Goal: Download file/media: Obtain a digital file from the website

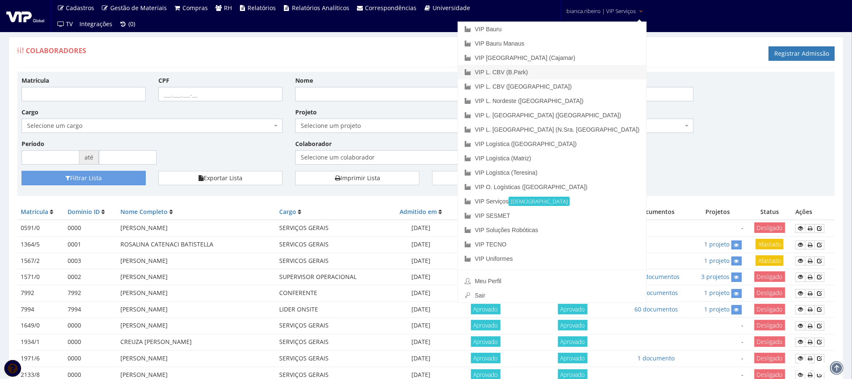
click at [567, 73] on link "VIP L. CBV (B.Park)" at bounding box center [552, 72] width 188 height 14
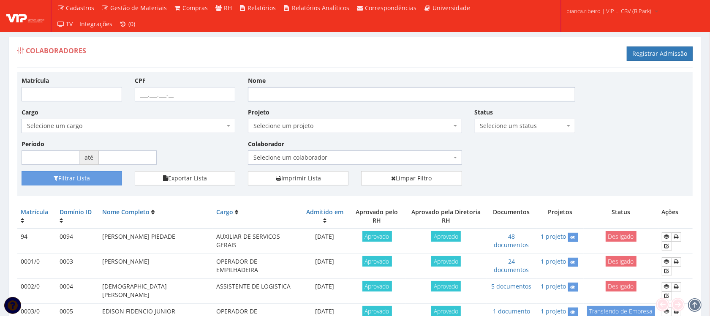
click at [301, 95] on input "Nome" at bounding box center [411, 94] width 327 height 14
type input "[PERSON_NAME]"
click at [22, 171] on button "Filtrar Lista" at bounding box center [72, 178] width 100 height 14
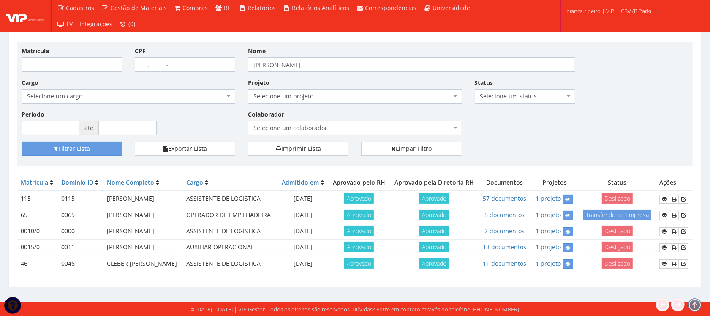
scroll to position [84, 0]
click at [666, 196] on icon at bounding box center [664, 199] width 5 height 6
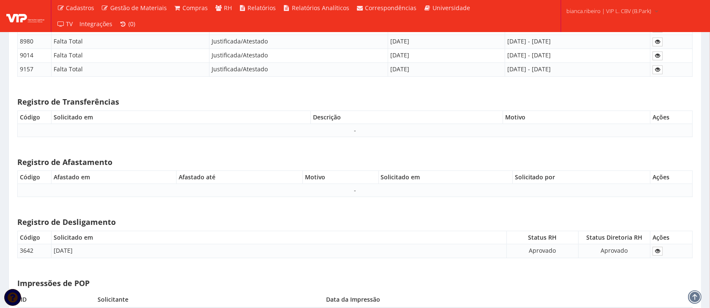
scroll to position [5863, 0]
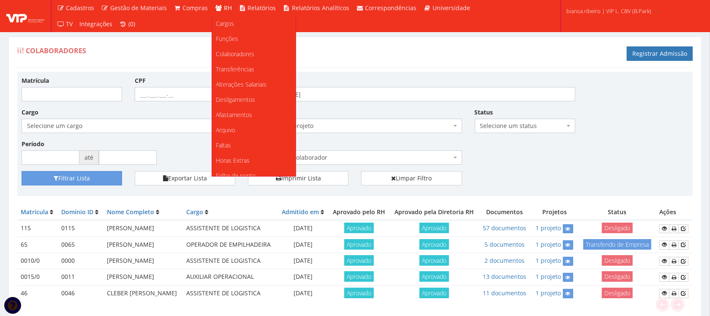
click at [224, 9] on span "RH" at bounding box center [228, 8] width 8 height 8
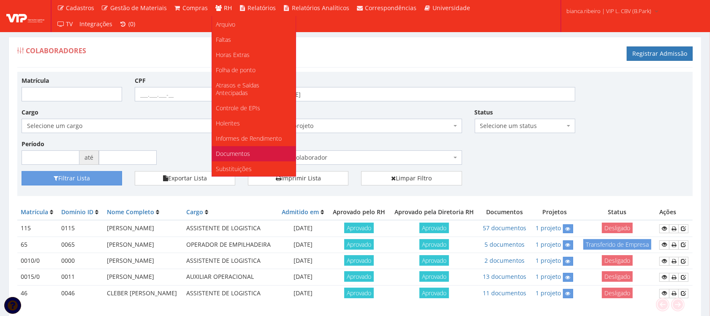
scroll to position [106, 0]
click at [244, 153] on span "Documentos" at bounding box center [233, 153] width 34 height 8
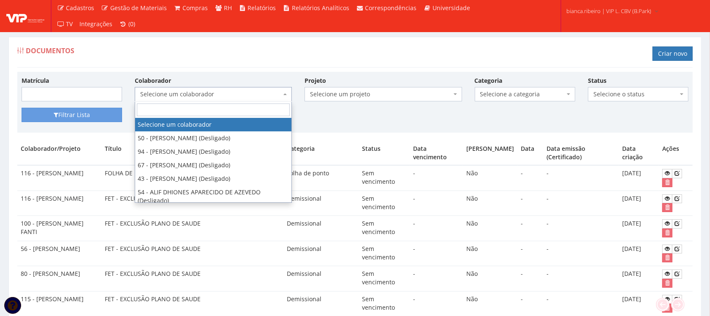
click at [234, 88] on span "Selecione um colaborador" at bounding box center [213, 94] width 157 height 14
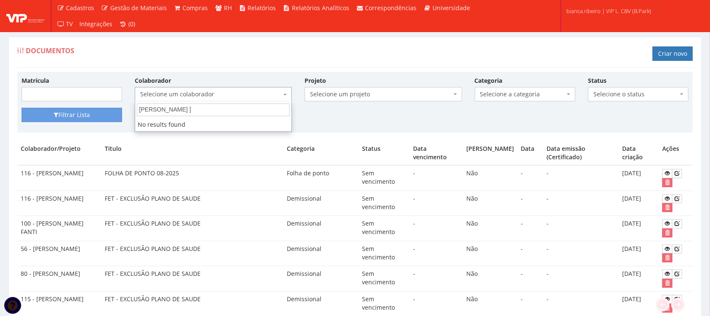
type input "[PERSON_NAME]"
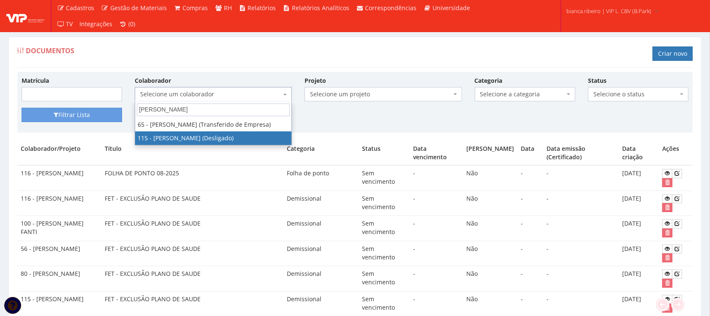
select select "3421"
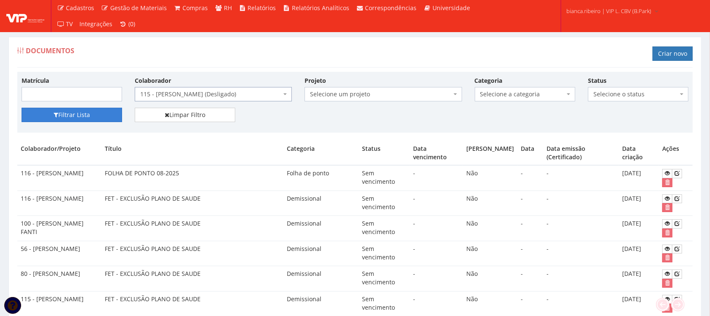
click at [63, 112] on button "Filtrar Lista" at bounding box center [72, 115] width 100 height 14
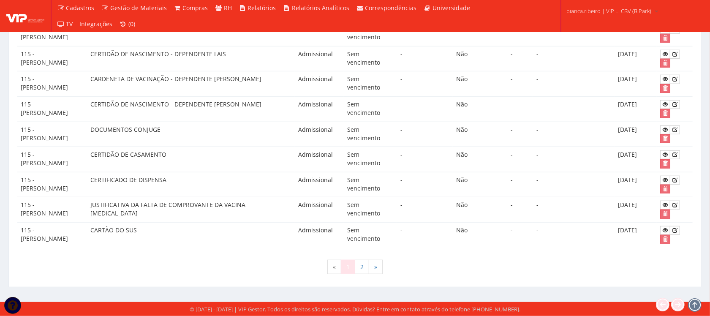
scroll to position [688, 0]
click at [363, 265] on link "2" at bounding box center [362, 267] width 14 height 14
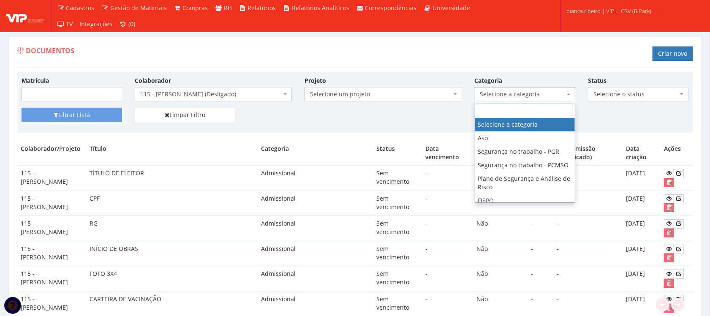
click at [495, 91] on span "Selecione a categoria" at bounding box center [522, 94] width 84 height 8
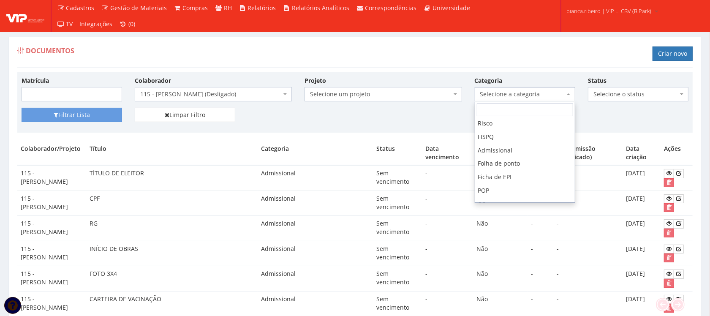
scroll to position [53, 0]
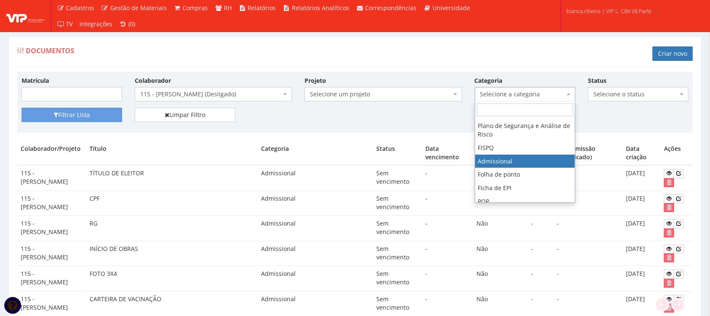
select select "admissional"
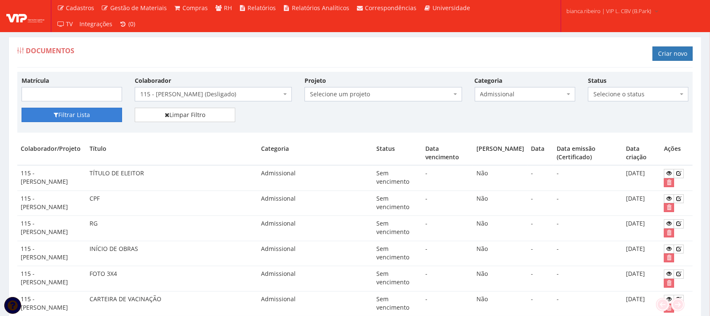
click at [70, 118] on button "Filtrar Lista" at bounding box center [72, 115] width 100 height 14
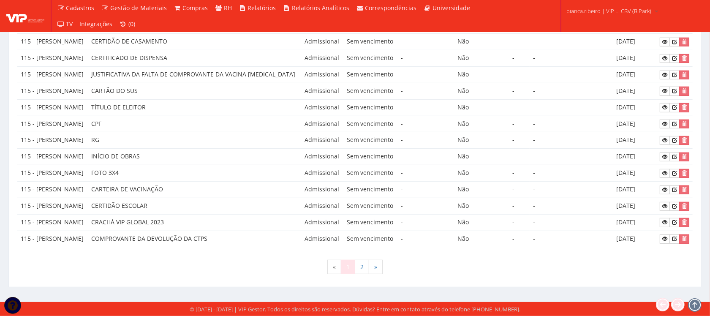
scroll to position [688, 0]
click at [362, 271] on link "2" at bounding box center [362, 267] width 14 height 14
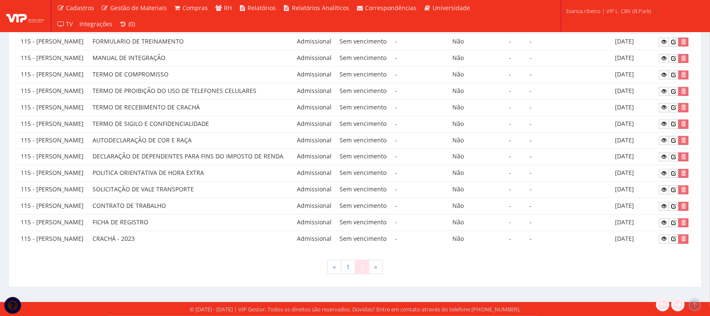
scroll to position [252, 0]
click at [666, 220] on icon at bounding box center [663, 223] width 5 height 6
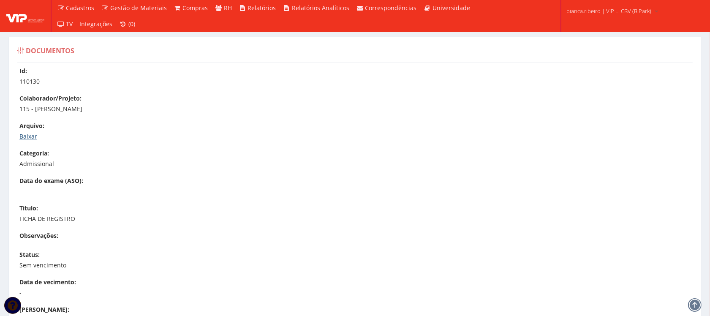
click at [34, 138] on link "Baixar" at bounding box center [28, 136] width 18 height 8
click at [28, 134] on link "Baixar" at bounding box center [28, 136] width 18 height 8
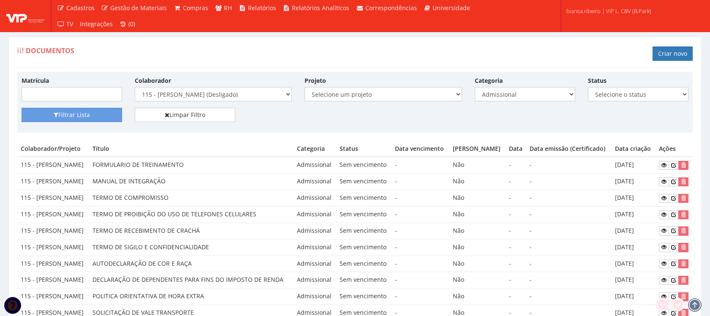
scroll to position [252, 0]
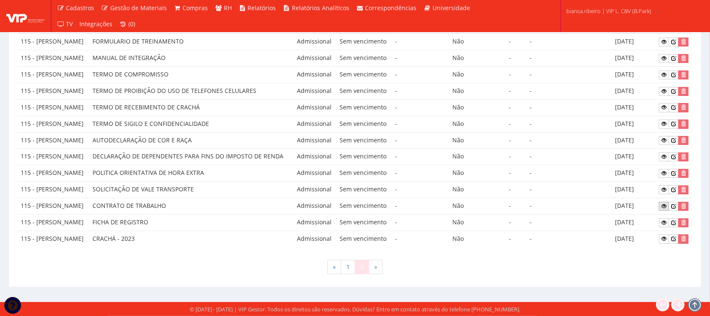
click at [665, 203] on icon at bounding box center [663, 206] width 5 height 6
click at [666, 185] on link at bounding box center [664, 189] width 10 height 9
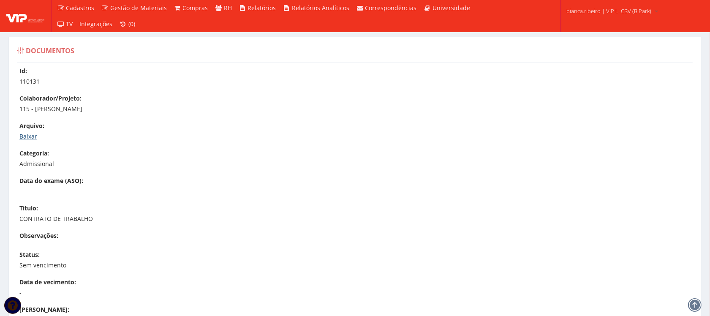
click at [29, 138] on link "Baixar" at bounding box center [28, 136] width 18 height 8
click at [20, 136] on link "Baixar" at bounding box center [28, 136] width 18 height 8
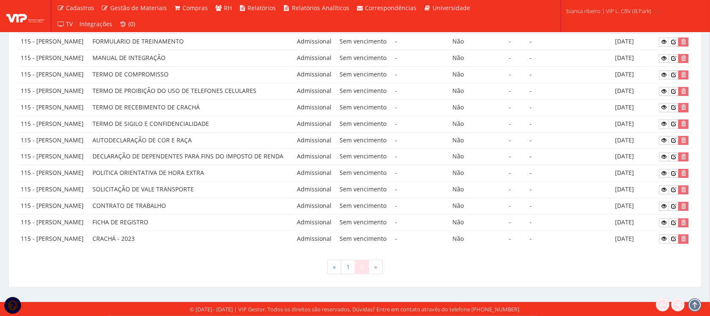
scroll to position [147, 0]
click at [664, 176] on icon at bounding box center [663, 173] width 5 height 6
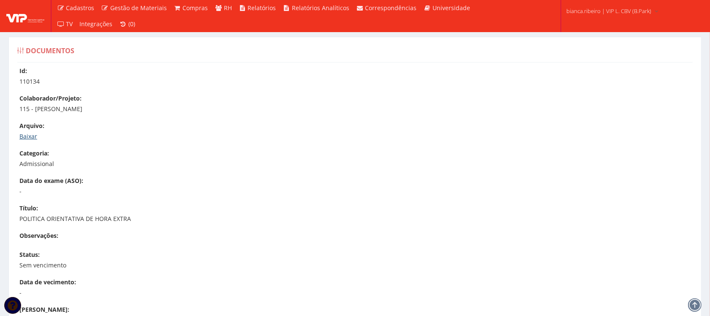
click at [24, 136] on link "Baixar" at bounding box center [28, 136] width 18 height 8
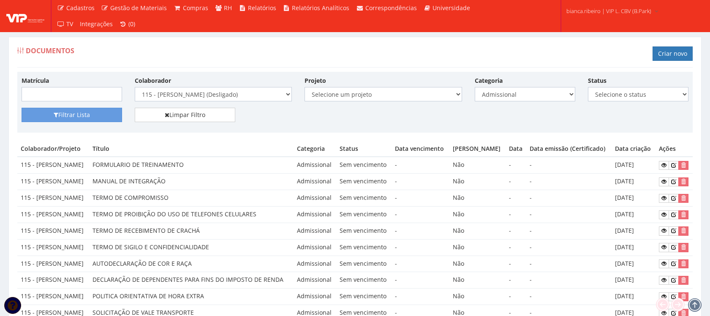
scroll to position [147, 0]
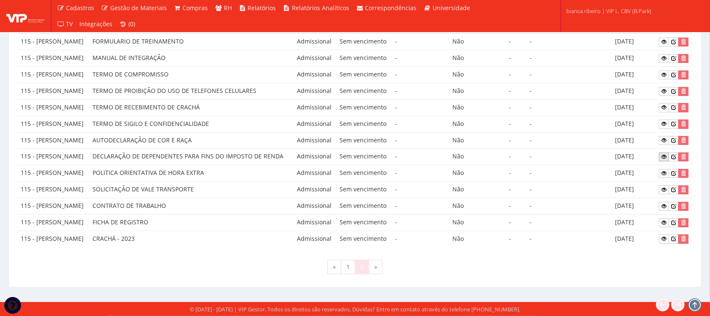
click at [665, 160] on icon at bounding box center [663, 157] width 5 height 6
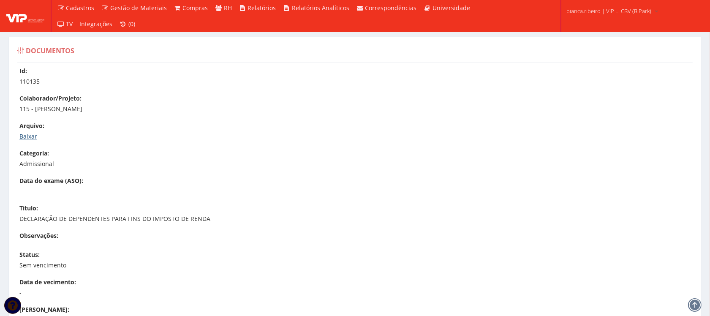
click at [25, 136] on link "Baixar" at bounding box center [28, 136] width 18 height 8
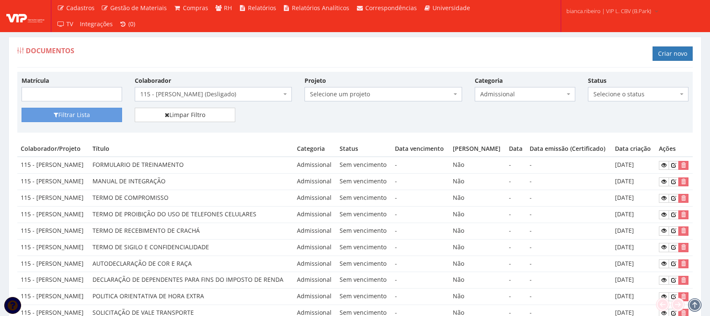
scroll to position [147, 0]
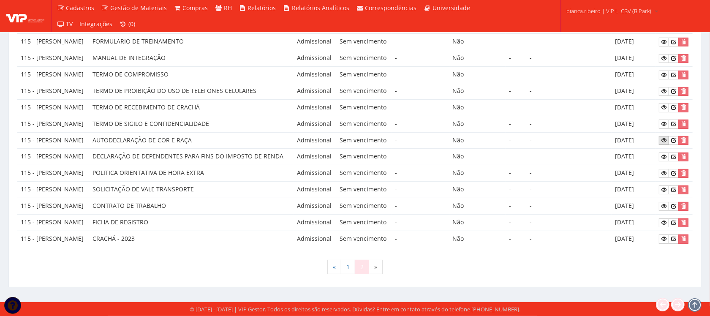
click at [663, 143] on icon at bounding box center [663, 140] width 5 height 6
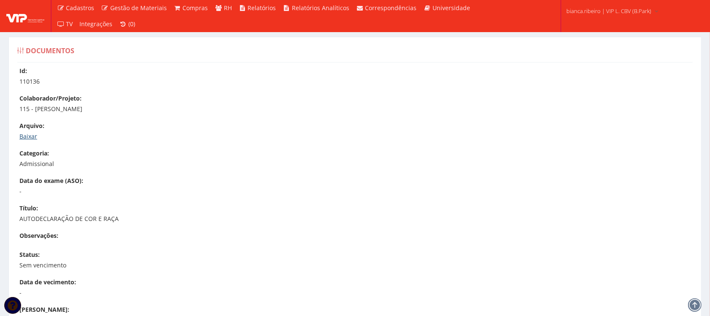
click at [26, 134] on link "Baixar" at bounding box center [28, 136] width 18 height 8
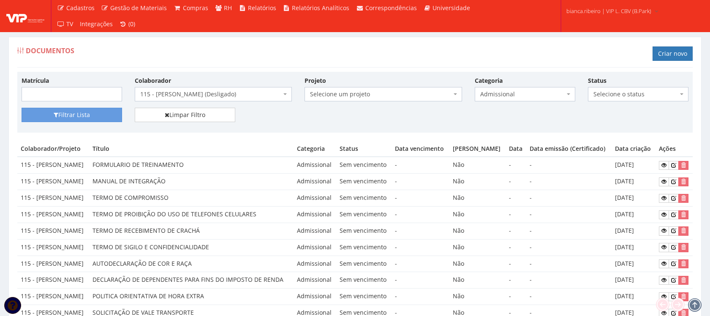
scroll to position [147, 0]
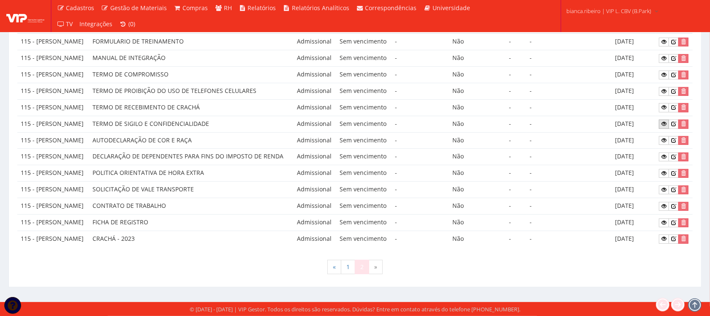
click at [663, 127] on icon at bounding box center [663, 124] width 5 height 6
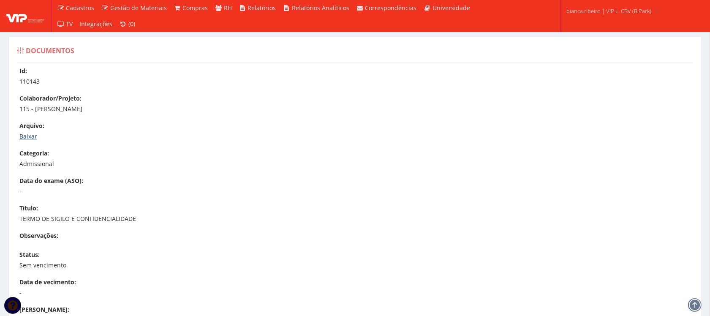
click at [32, 134] on link "Baixar" at bounding box center [28, 136] width 18 height 8
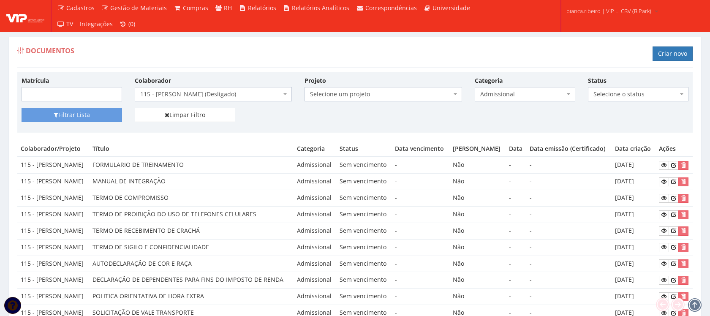
scroll to position [147, 0]
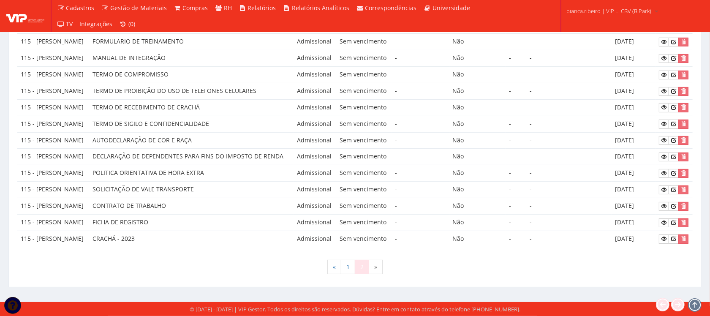
click at [293, 149] on td "AUTODECLARAÇÃO DE COR E RAÇA" at bounding box center [191, 140] width 204 height 16
click at [666, 110] on icon at bounding box center [663, 107] width 5 height 6
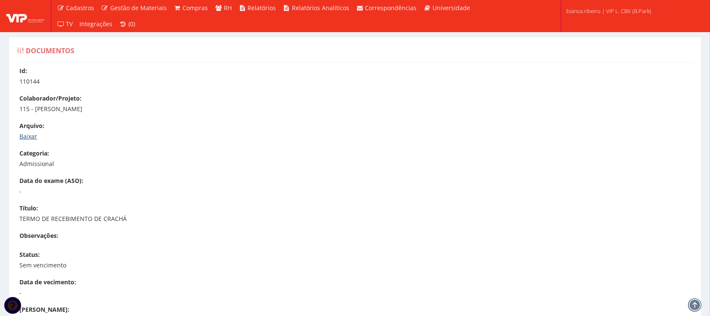
click at [27, 137] on link "Baixar" at bounding box center [28, 136] width 18 height 8
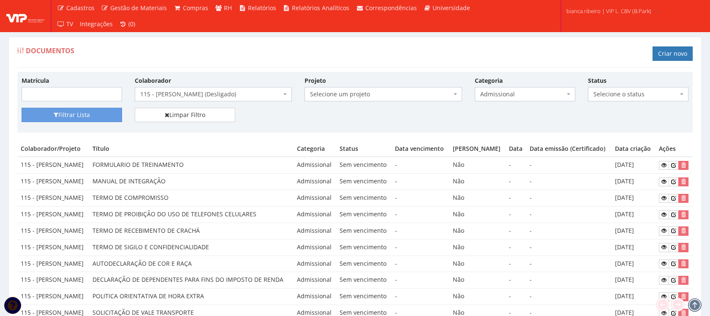
scroll to position [147, 0]
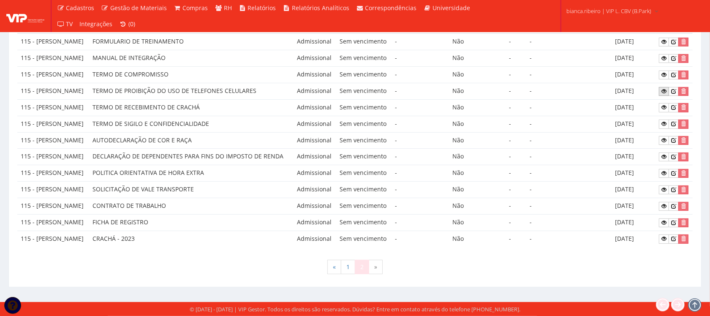
click at [665, 94] on icon at bounding box center [663, 91] width 5 height 6
click at [293, 81] on td "TERMO DE COMPROMISSO" at bounding box center [191, 75] width 204 height 16
click at [664, 78] on icon at bounding box center [663, 75] width 5 height 6
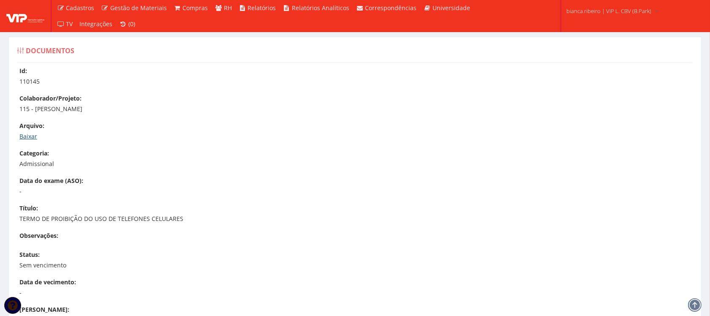
click at [28, 138] on link "Baixar" at bounding box center [28, 136] width 18 height 8
click at [30, 140] on link "Baixar" at bounding box center [28, 136] width 18 height 8
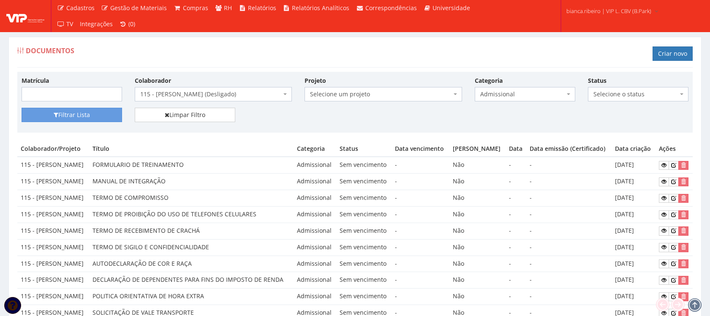
scroll to position [147, 0]
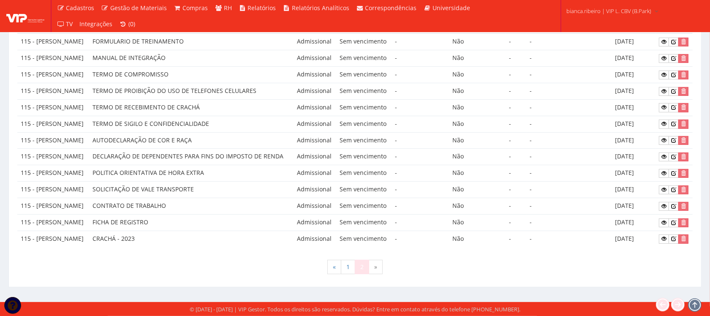
click at [228, 132] on td "TERMO DE SIGILO E CONFIDENCIALIDADE" at bounding box center [191, 124] width 204 height 16
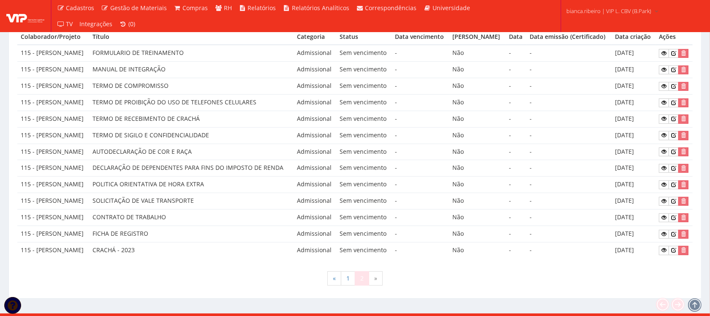
scroll to position [94, 0]
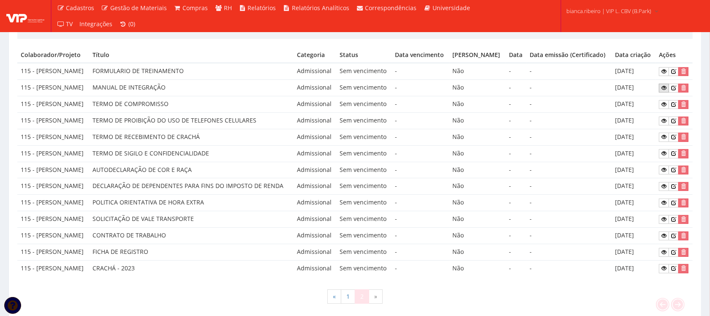
click at [664, 91] on icon at bounding box center [663, 88] width 5 height 6
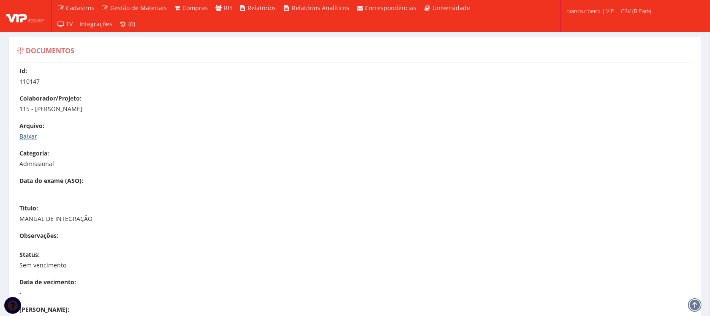
click at [36, 135] on link "Baixar" at bounding box center [28, 136] width 18 height 8
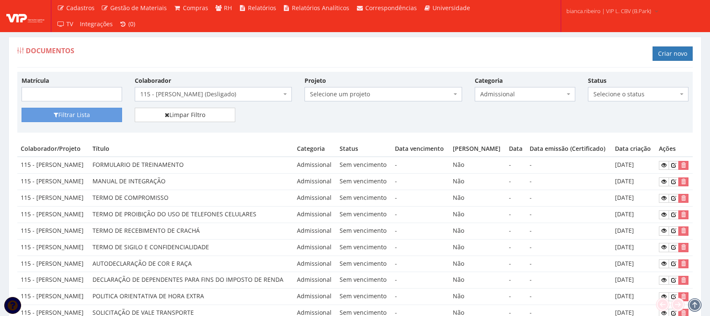
scroll to position [94, 0]
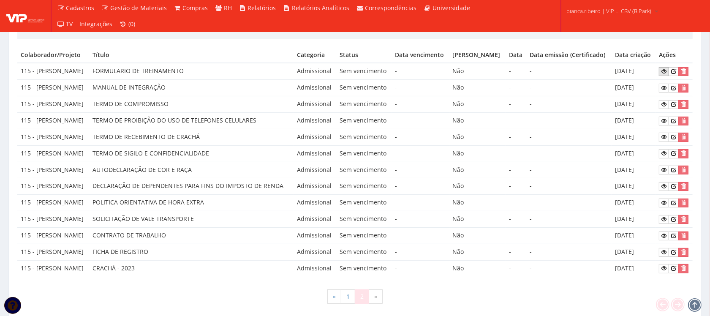
click at [665, 74] on icon at bounding box center [663, 71] width 5 height 6
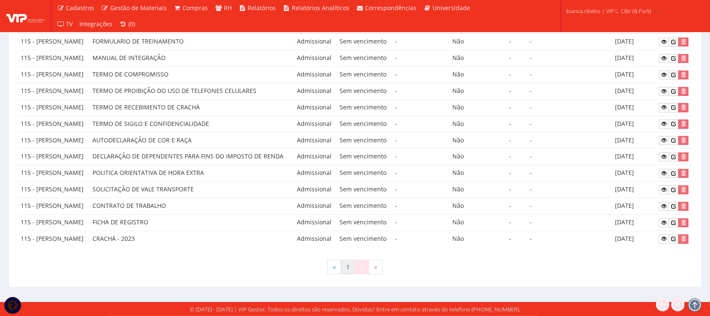
click at [348, 271] on link "1" at bounding box center [348, 267] width 14 height 14
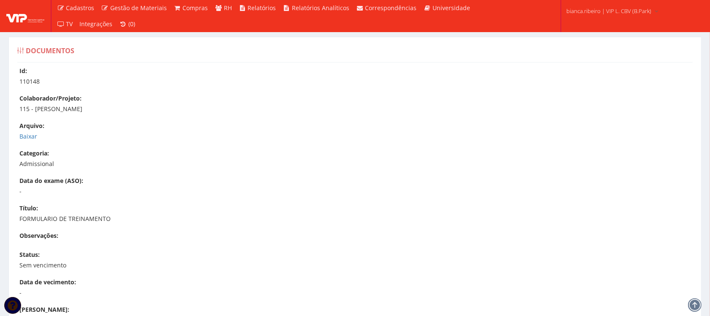
click at [37, 137] on p "Baixar" at bounding box center [358, 136] width 679 height 8
click at [35, 137] on link "Baixar" at bounding box center [28, 136] width 18 height 8
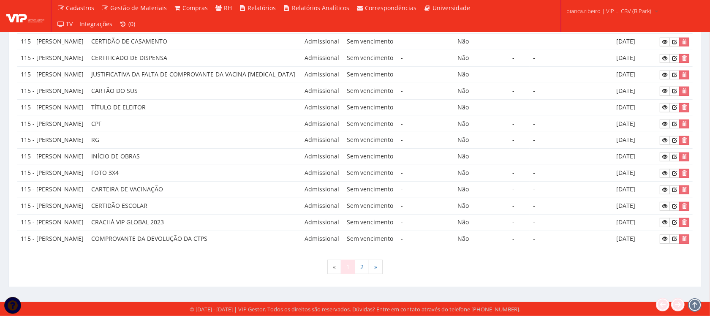
scroll to position [688, 0]
click at [665, 236] on icon at bounding box center [664, 239] width 5 height 6
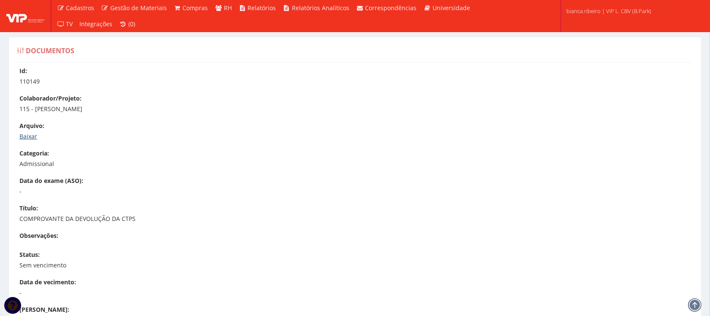
click at [24, 134] on link "Baixar" at bounding box center [28, 136] width 18 height 8
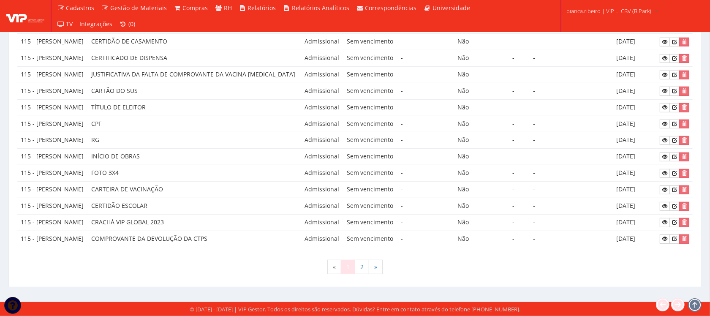
scroll to position [477, 0]
click at [664, 78] on icon at bounding box center [664, 75] width 5 height 6
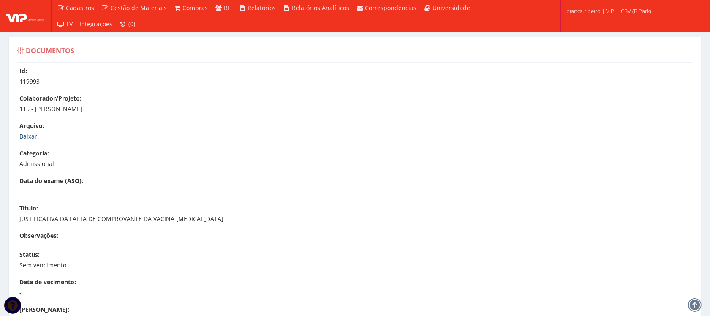
click at [26, 140] on link "Baixar" at bounding box center [28, 136] width 18 height 8
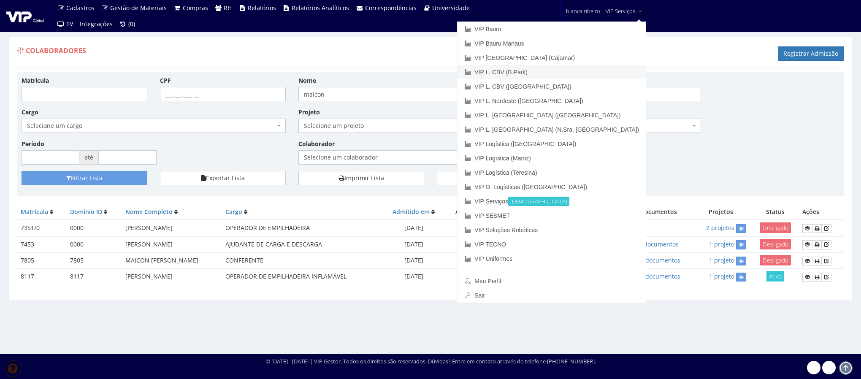
click at [588, 75] on link "VIP L. CBV (B.Park)" at bounding box center [552, 72] width 188 height 14
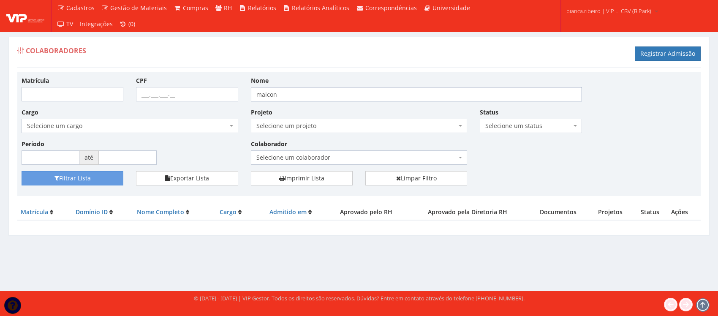
click at [284, 92] on input "maicon" at bounding box center [416, 94] width 331 height 14
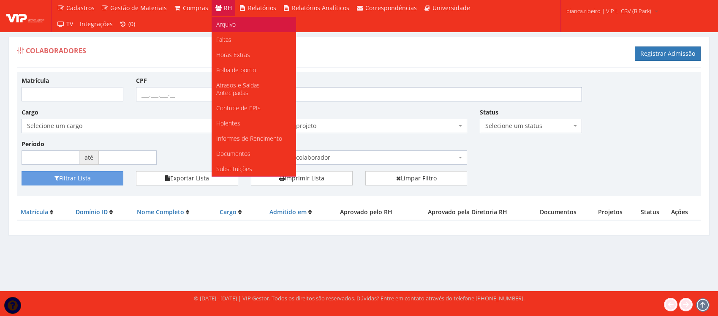
scroll to position [106, 0]
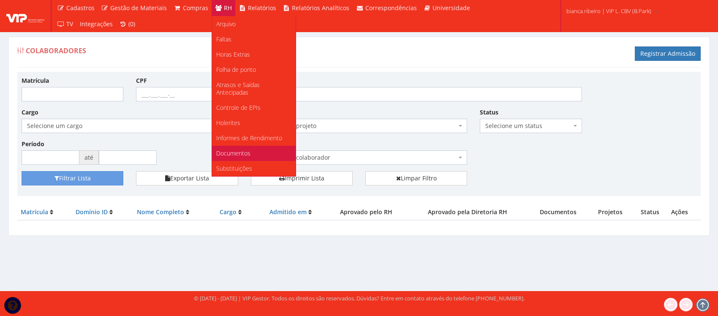
click at [236, 149] on span "Documentos" at bounding box center [233, 153] width 34 height 8
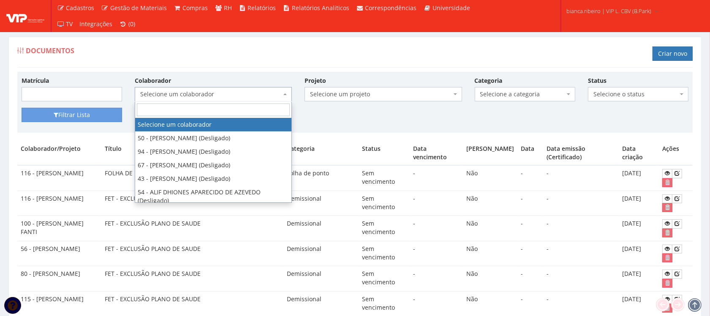
click at [201, 89] on span "Selecione um colaborador" at bounding box center [213, 94] width 157 height 14
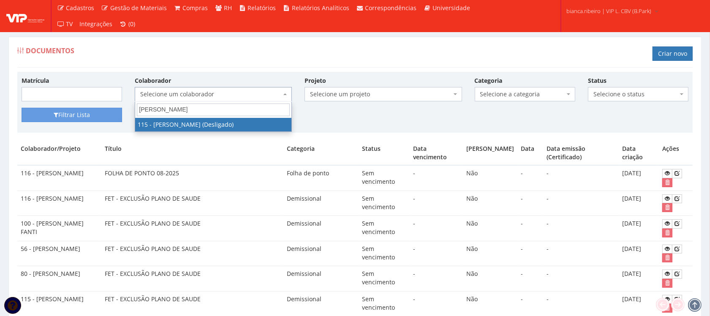
type input "CLAUDIO BATI"
select select "3421"
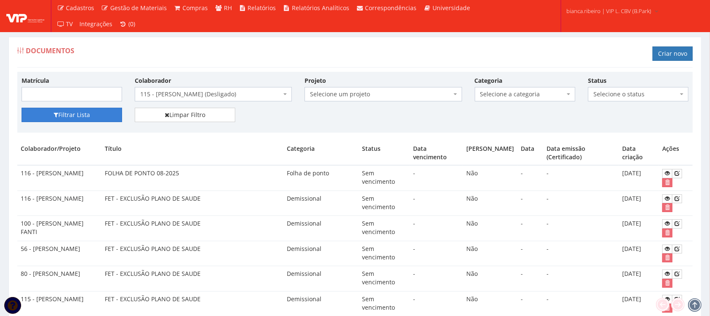
click at [64, 113] on button "Filtrar Lista" at bounding box center [72, 115] width 100 height 14
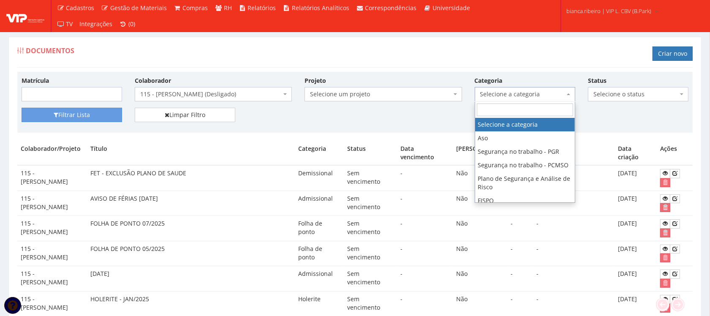
click at [532, 91] on span "Selecione a categoria" at bounding box center [522, 94] width 84 height 8
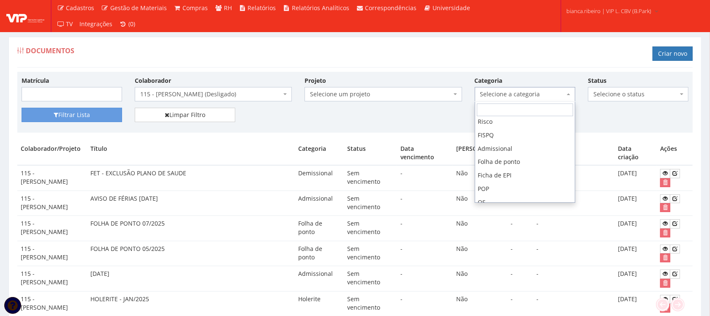
scroll to position [53, 0]
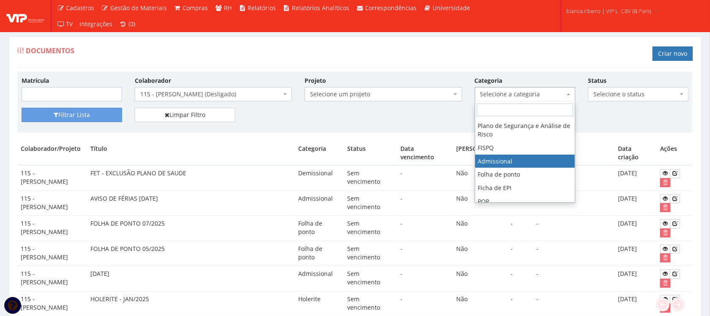
select select "admissional"
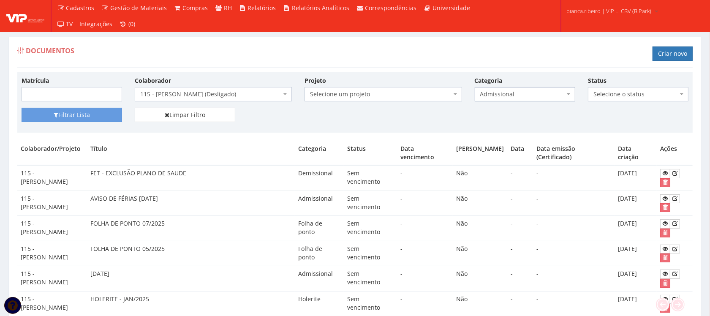
click at [66, 102] on div "Matrícula Colaborador Selecione um colaborador 50 - [PERSON_NAME] (Desligado) 9…" at bounding box center [354, 92] width 679 height 32
click at [70, 117] on button "Filtrar Lista" at bounding box center [72, 115] width 100 height 14
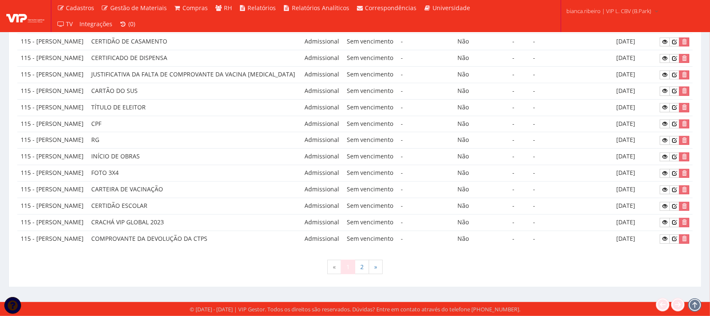
scroll to position [583, 0]
click at [666, 160] on icon at bounding box center [664, 157] width 5 height 6
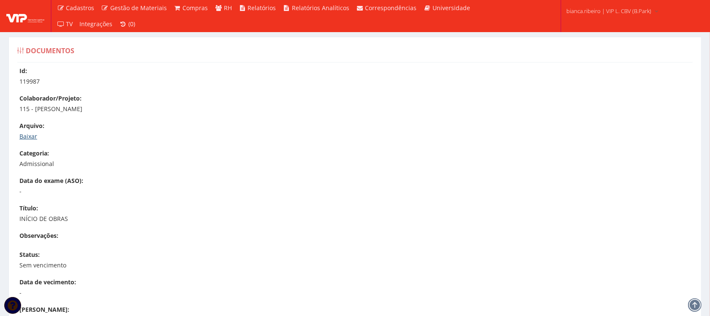
click at [25, 137] on link "Baixar" at bounding box center [28, 136] width 18 height 8
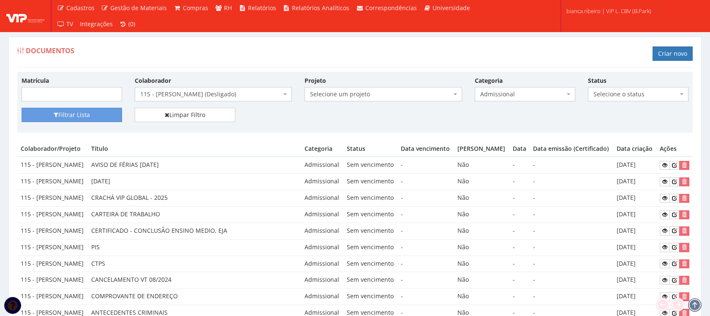
scroll to position [583, 0]
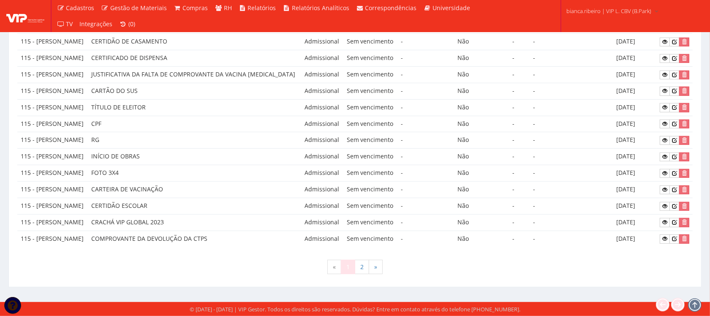
click at [210, 132] on td "CPF" at bounding box center [194, 124] width 213 height 16
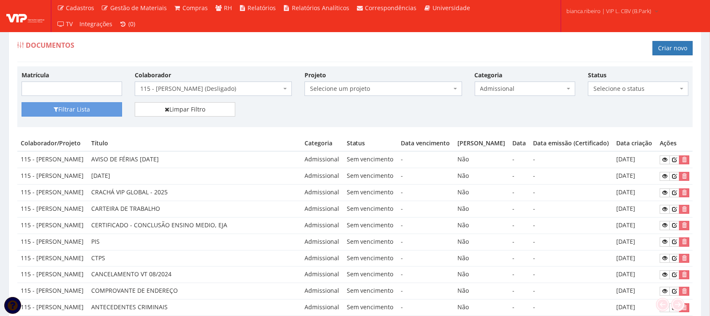
scroll to position [0, 0]
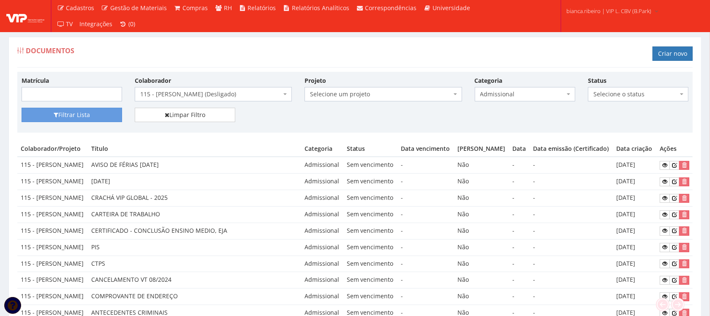
click at [515, 88] on span "Admissional" at bounding box center [525, 94] width 100 height 14
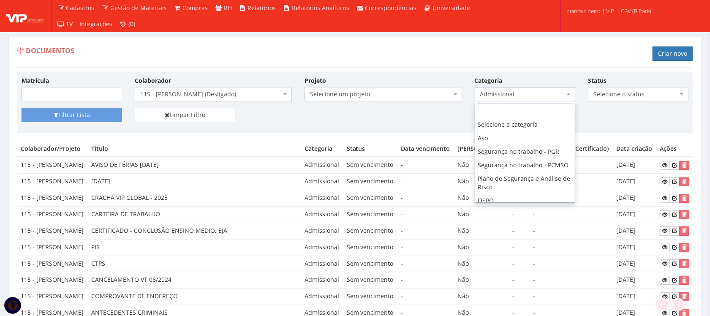
scroll to position [71, 0]
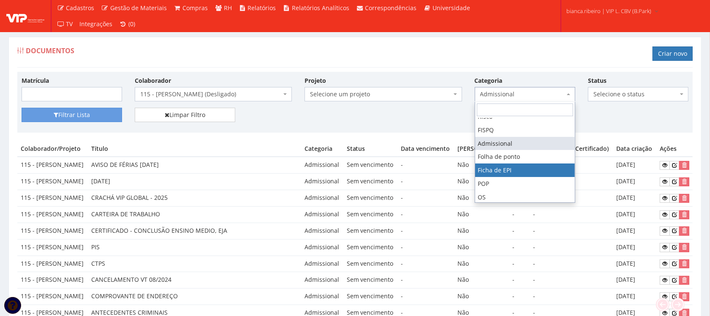
drag, startPoint x: 520, startPoint y: 180, endPoint x: 513, endPoint y: 184, distance: 8.0
select select "ficha_epi"
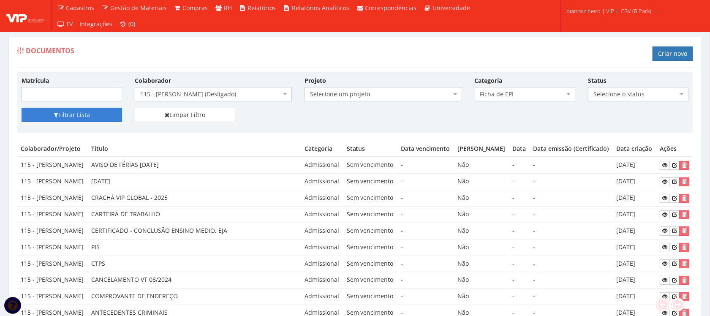
click at [107, 114] on button "Filtrar Lista" at bounding box center [72, 115] width 100 height 14
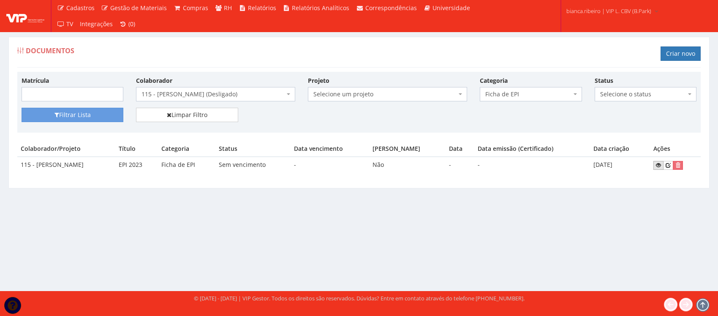
click at [658, 164] on link at bounding box center [658, 165] width 10 height 9
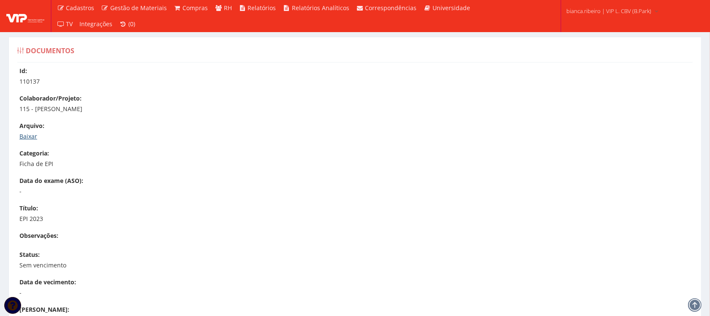
click at [28, 132] on link "Baixar" at bounding box center [28, 136] width 18 height 8
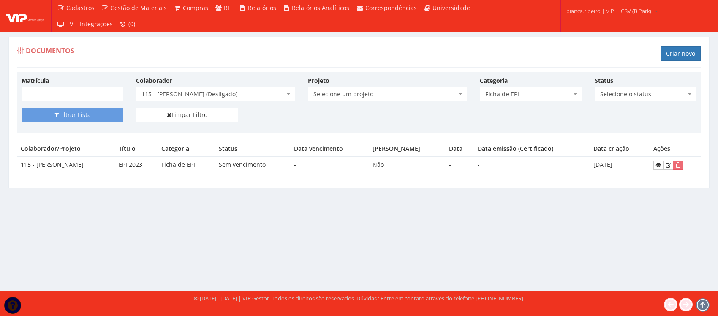
click at [538, 100] on span "Ficha de EPI" at bounding box center [531, 94] width 102 height 14
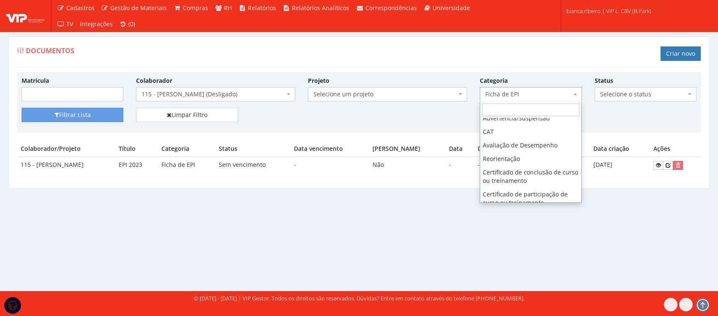
scroll to position [178, 0]
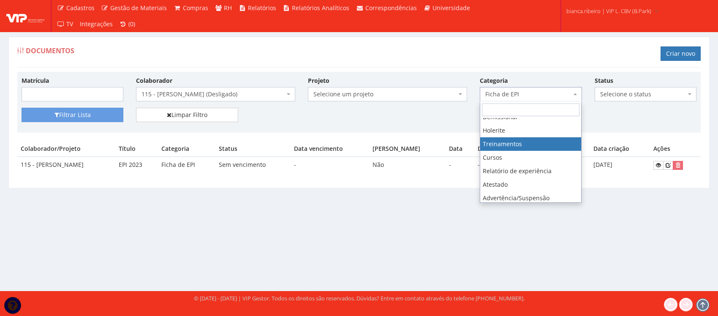
select select "treinamento"
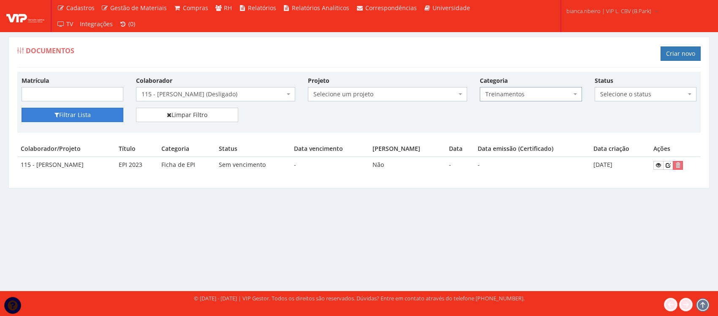
click at [101, 121] on button "Filtrar Lista" at bounding box center [73, 115] width 102 height 14
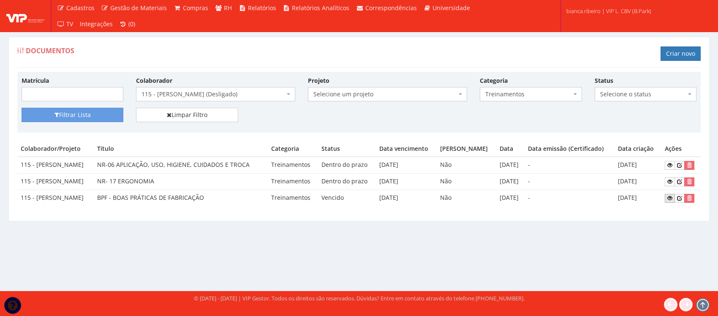
click at [669, 197] on icon at bounding box center [669, 198] width 5 height 6
click at [672, 180] on icon at bounding box center [669, 182] width 5 height 6
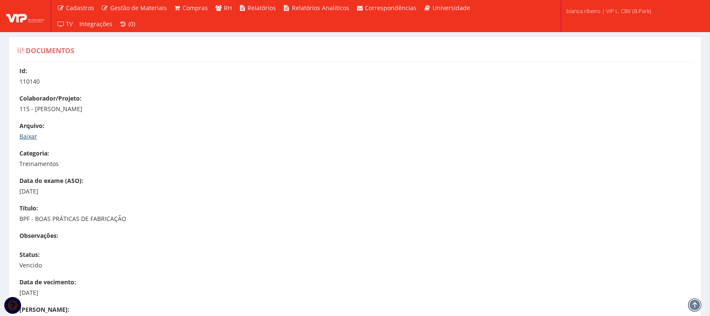
click at [32, 139] on link "Baixar" at bounding box center [28, 136] width 18 height 8
click at [22, 133] on link "Baixar" at bounding box center [28, 136] width 18 height 8
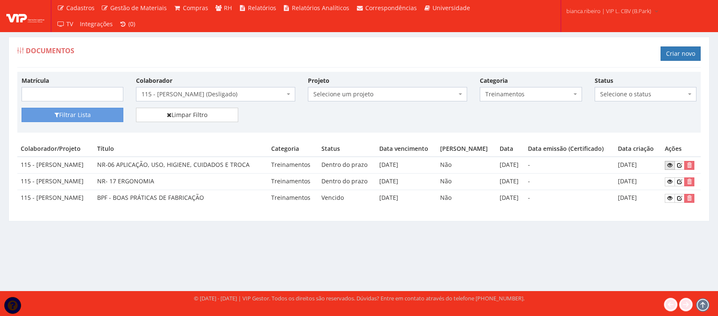
click at [671, 169] on link at bounding box center [670, 165] width 10 height 9
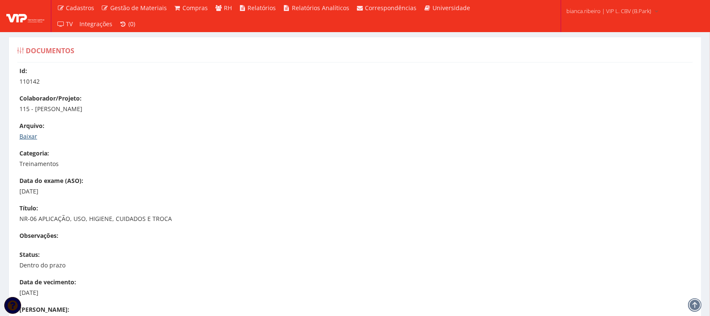
click at [32, 135] on link "Baixar" at bounding box center [28, 136] width 18 height 8
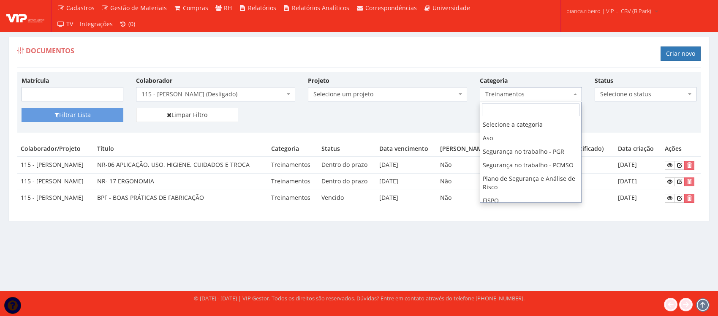
click at [503, 100] on span "Treinamentos" at bounding box center [531, 94] width 102 height 14
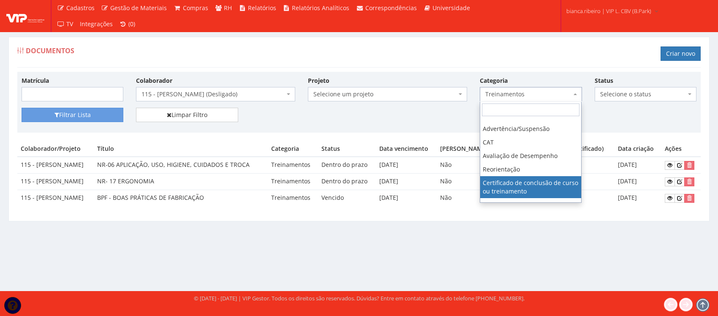
scroll to position [231, 0]
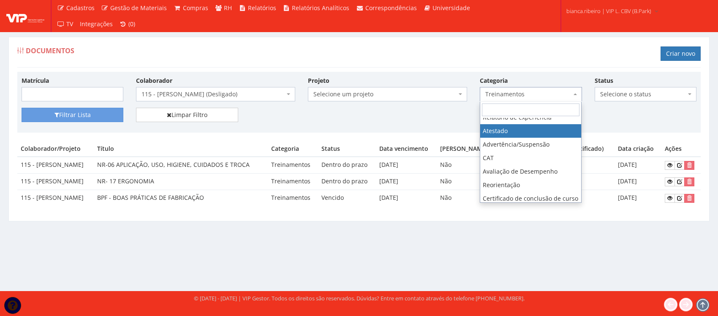
select select "atestado"
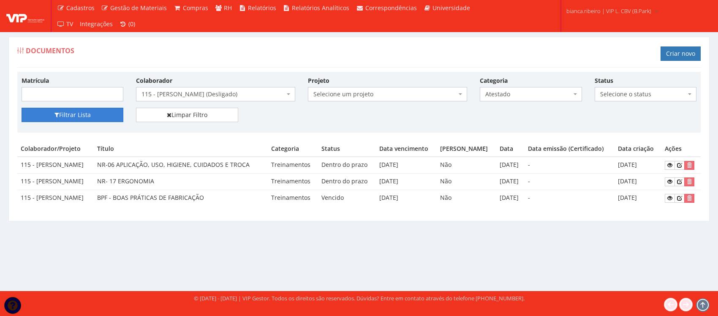
click at [62, 117] on button "Filtrar Lista" at bounding box center [73, 115] width 102 height 14
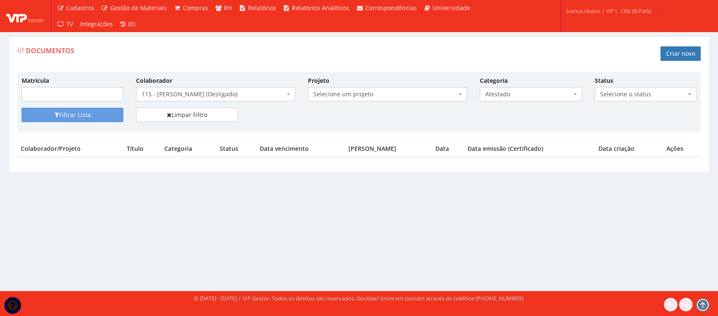
click at [513, 104] on div "Matrícula Colaborador Selecione um colaborador 50 - ABNER DE SOUZA GONCALVES SO…" at bounding box center [358, 92] width 687 height 32
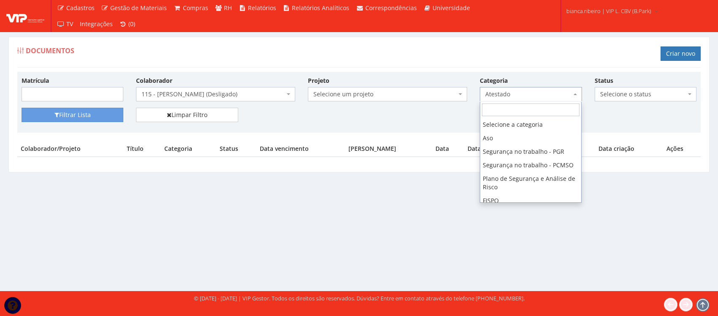
click at [513, 98] on span "Atestado" at bounding box center [528, 94] width 86 height 8
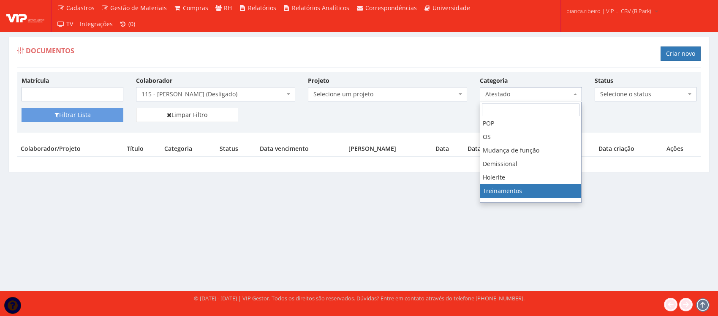
scroll to position [114, 0]
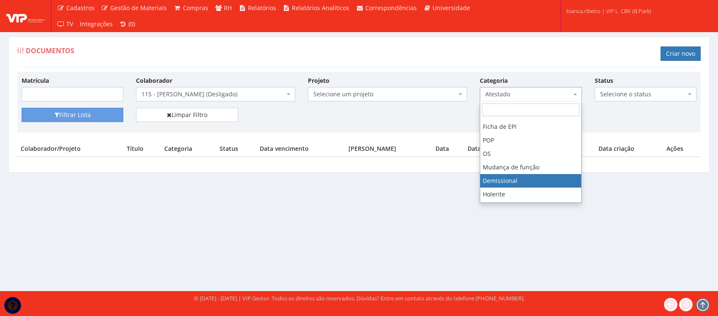
select select "demissional"
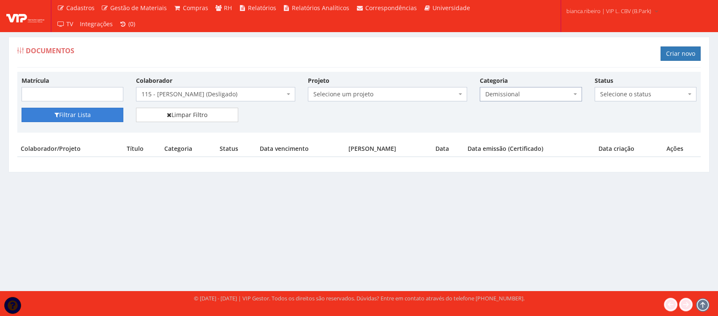
click at [75, 118] on button "Filtrar Lista" at bounding box center [73, 115] width 102 height 14
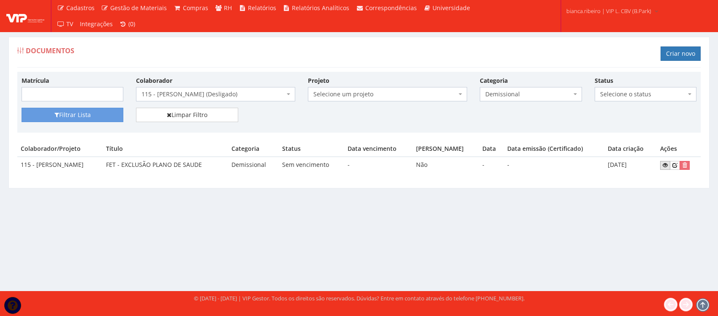
click at [670, 166] on link at bounding box center [665, 165] width 10 height 9
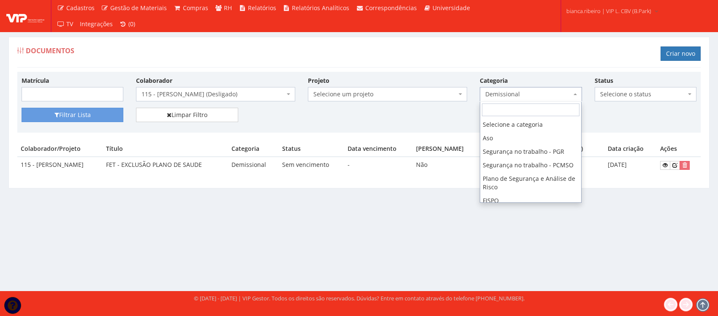
click at [543, 94] on span "Demissional" at bounding box center [528, 94] width 86 height 8
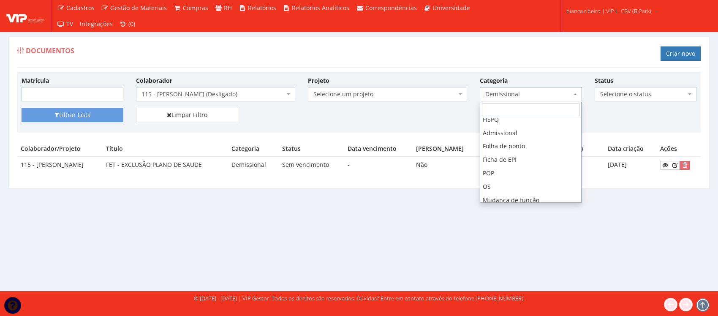
scroll to position [99, 0]
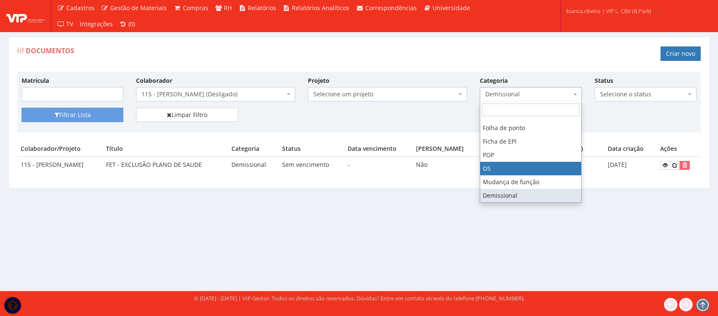
select select "os"
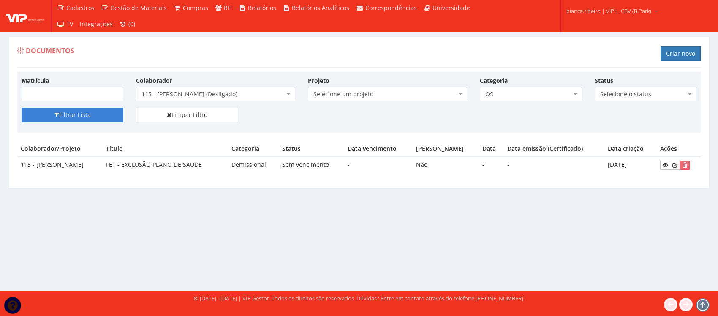
click at [97, 119] on button "Filtrar Lista" at bounding box center [73, 115] width 102 height 14
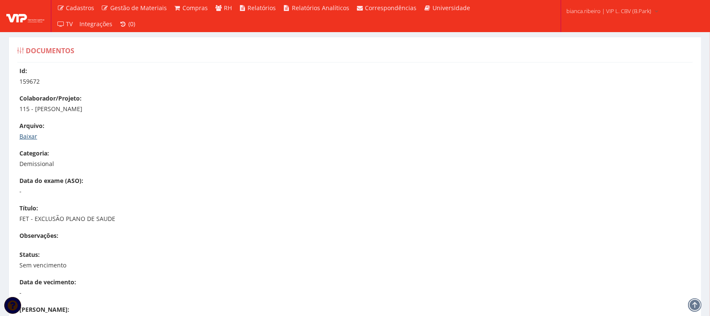
click at [30, 134] on link "Baixar" at bounding box center [28, 136] width 18 height 8
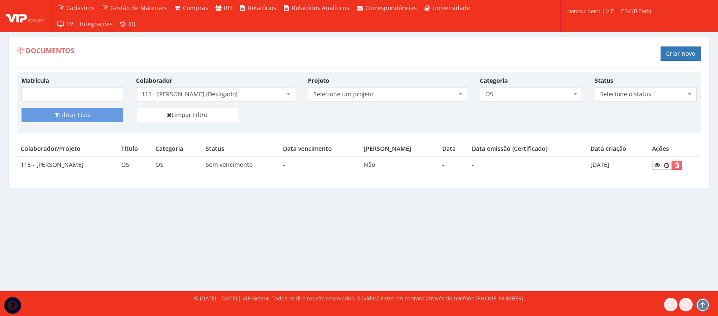
click at [660, 160] on td at bounding box center [675, 165] width 52 height 16
click at [660, 164] on icon at bounding box center [657, 165] width 5 height 6
click at [564, 99] on span "OS" at bounding box center [531, 94] width 102 height 14
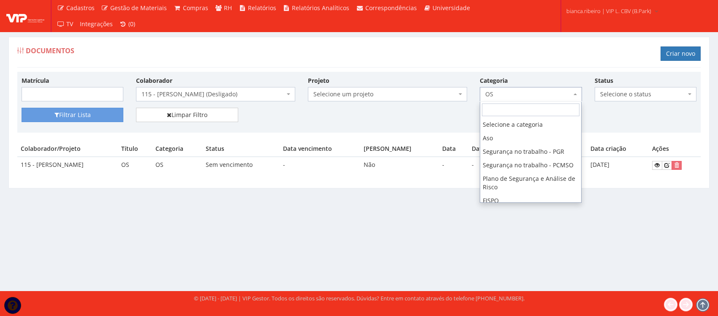
scroll to position [125, 0]
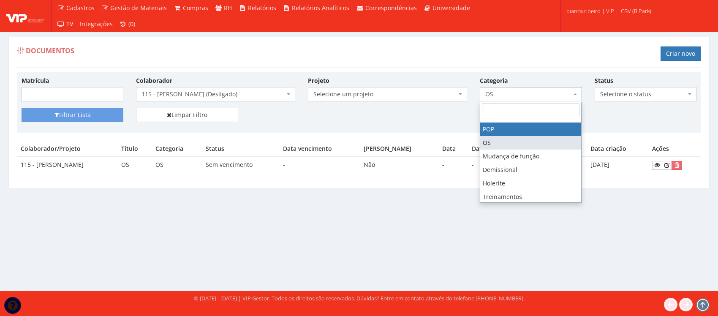
drag, startPoint x: 525, startPoint y: 143, endPoint x: 497, endPoint y: 147, distance: 28.2
select select "pop"
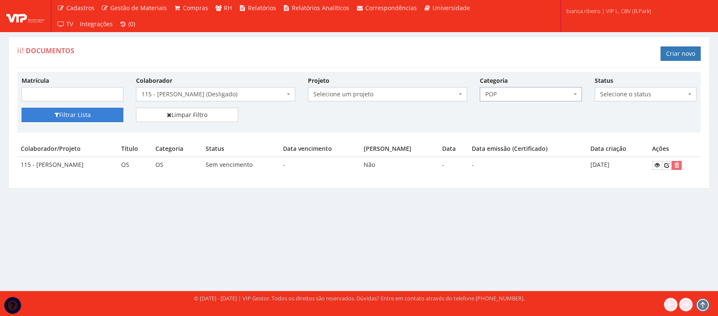
click at [103, 112] on button "Filtrar Lista" at bounding box center [73, 115] width 102 height 14
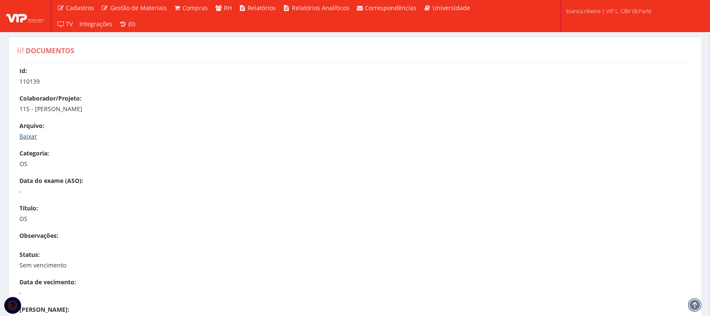
click at [35, 133] on link "Baixar" at bounding box center [28, 136] width 18 height 8
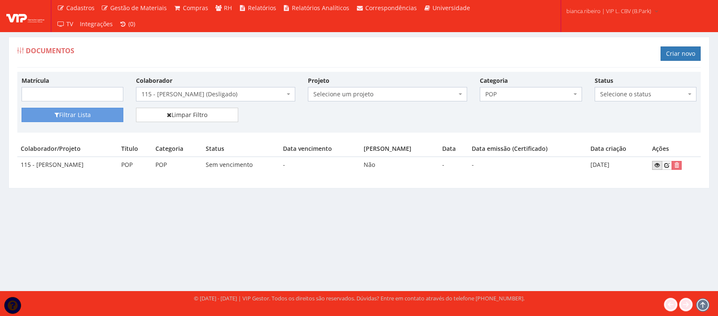
click at [659, 165] on icon at bounding box center [657, 165] width 5 height 6
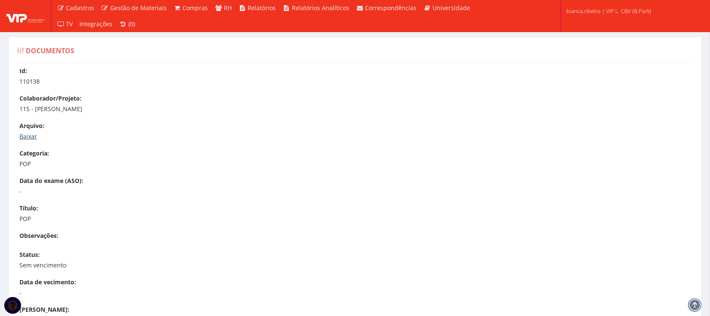
click at [30, 133] on link "Baixar" at bounding box center [28, 136] width 18 height 8
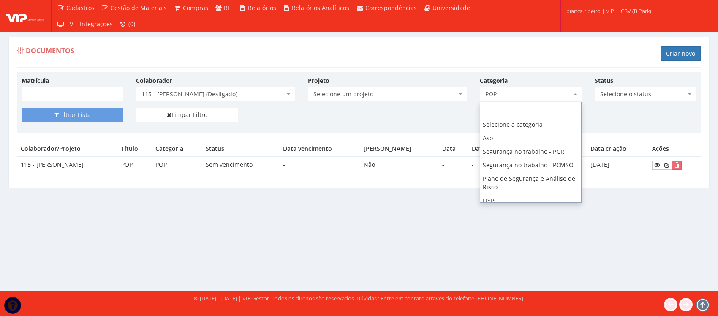
click at [580, 100] on span "POP" at bounding box center [531, 94] width 102 height 14
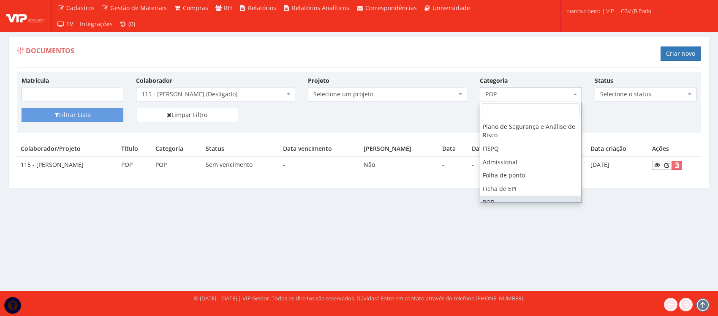
scroll to position [53, 0]
select select "folha_ponto"
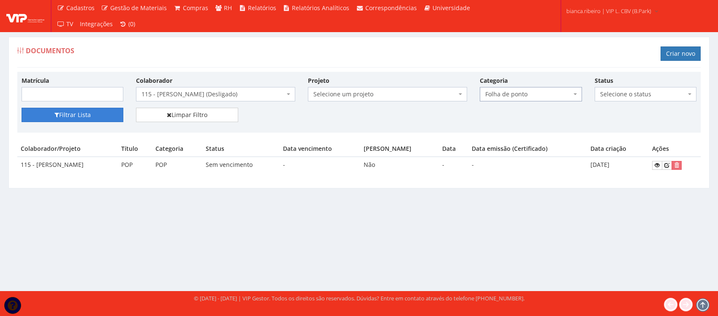
click at [69, 117] on button "Filtrar Lista" at bounding box center [73, 115] width 102 height 14
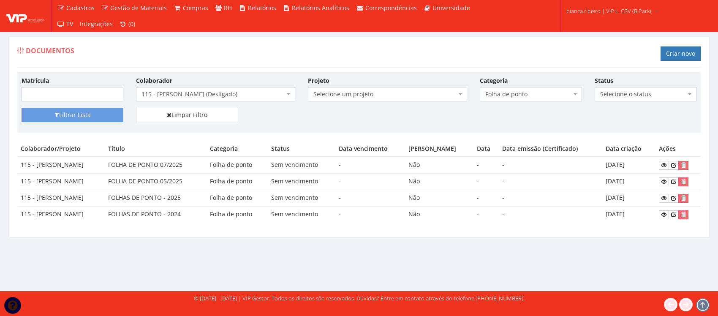
click at [538, 92] on span "Folha de ponto" at bounding box center [528, 94] width 86 height 8
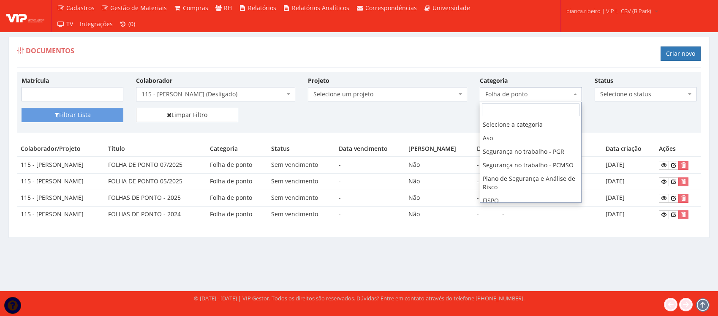
scroll to position [84, 0]
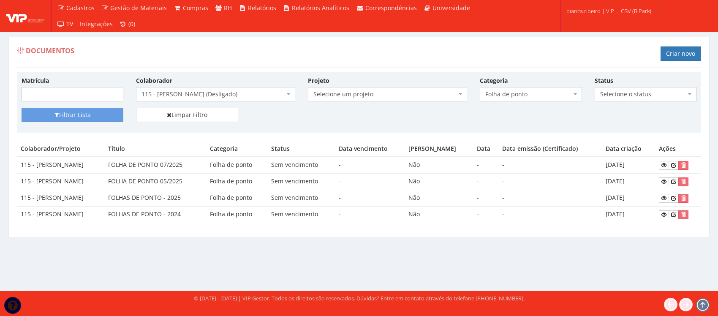
click at [344, 244] on div "Documentos Criar novo Matrícula Colaborador Selecione um colaborador 50 - [PERS…" at bounding box center [359, 143] width 714 height 212
click at [541, 91] on span "Folha de ponto" at bounding box center [528, 94] width 86 height 8
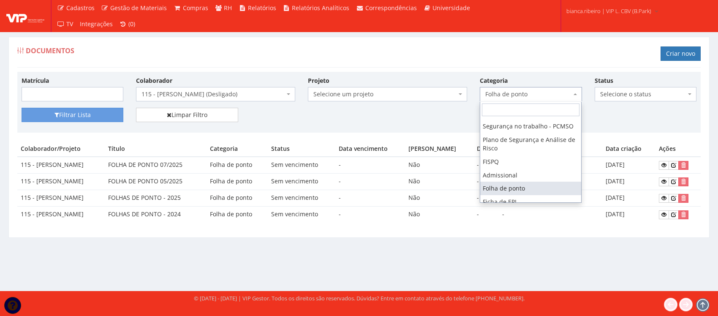
scroll to position [0, 0]
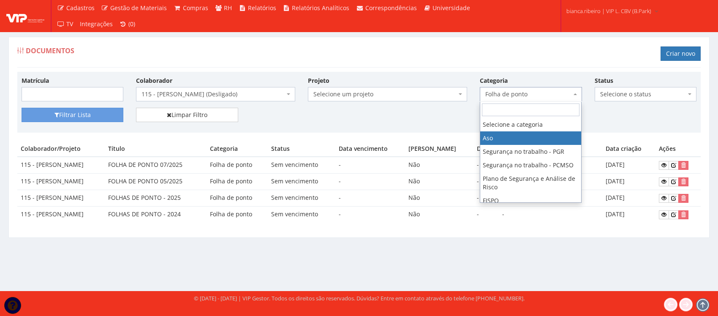
select select "aso"
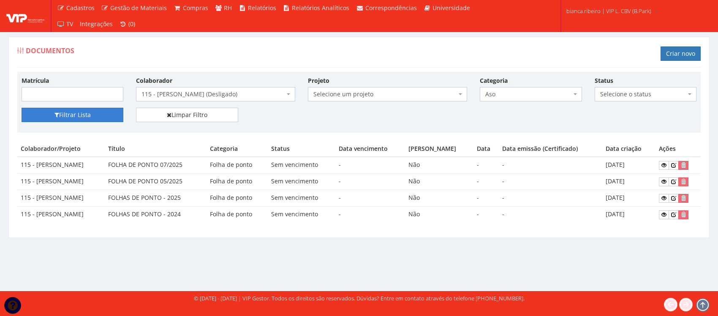
click at [77, 108] on button "Filtrar Lista" at bounding box center [73, 115] width 102 height 14
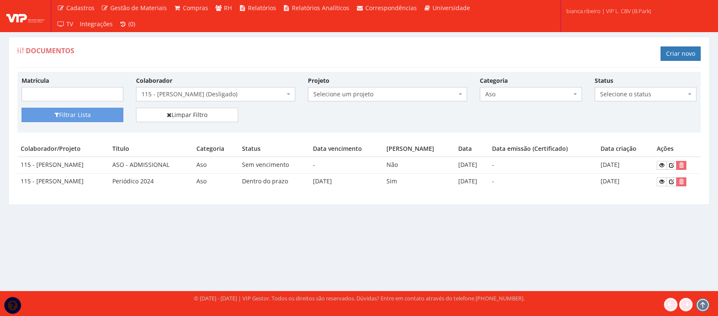
click at [665, 160] on td at bounding box center [676, 165] width 47 height 16
click at [664, 165] on icon at bounding box center [661, 165] width 5 height 6
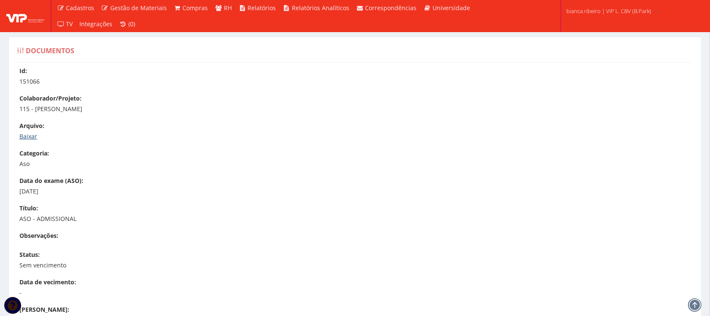
click at [36, 132] on link "Baixar" at bounding box center [28, 136] width 18 height 8
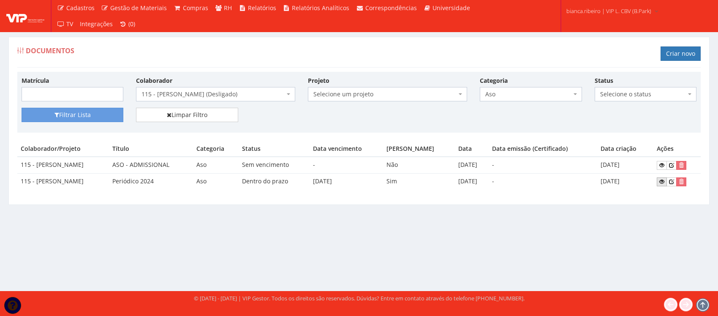
click at [662, 180] on icon at bounding box center [661, 182] width 5 height 6
click at [662, 168] on icon at bounding box center [661, 165] width 5 height 6
click at [505, 98] on span "Holerite" at bounding box center [528, 94] width 86 height 8
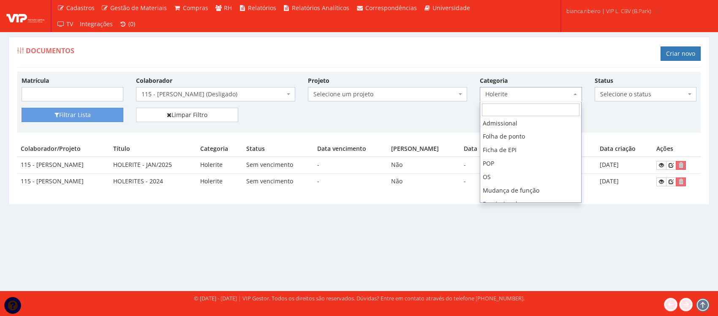
scroll to position [72, 0]
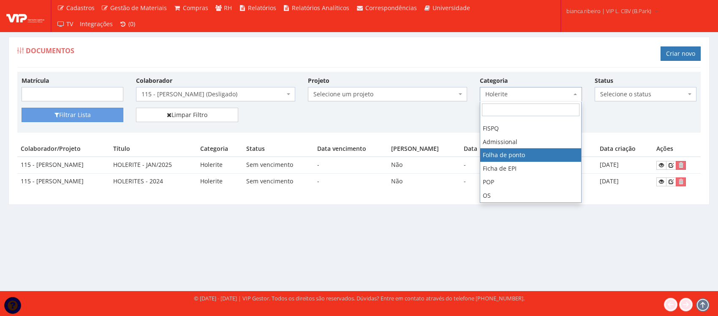
select select "folha_ponto"
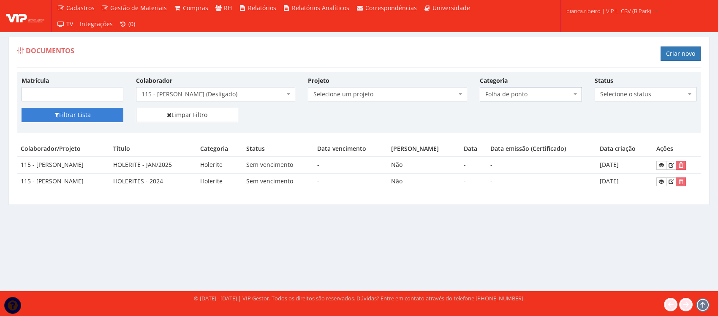
click at [96, 114] on button "Filtrar Lista" at bounding box center [73, 115] width 102 height 14
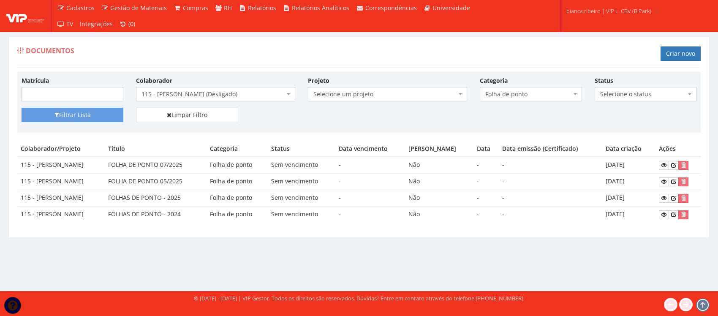
click at [296, 239] on div "Documentos Criar novo Matrícula Colaborador Selecione um colaborador 50 - [PERS…" at bounding box center [359, 143] width 714 height 212
click at [661, 214] on link at bounding box center [664, 214] width 10 height 9
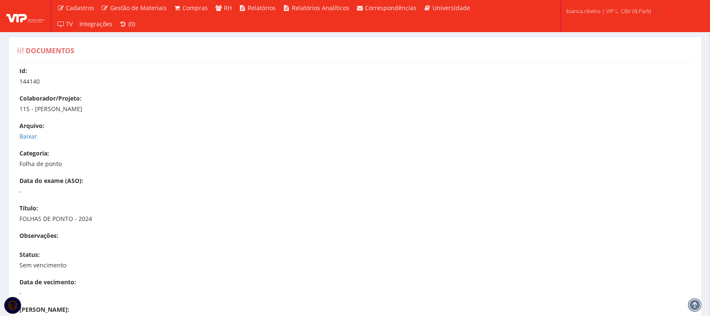
click at [32, 131] on div "Arquivo: Baixar" at bounding box center [358, 131] width 679 height 19
click at [22, 135] on link "Baixar" at bounding box center [28, 136] width 18 height 8
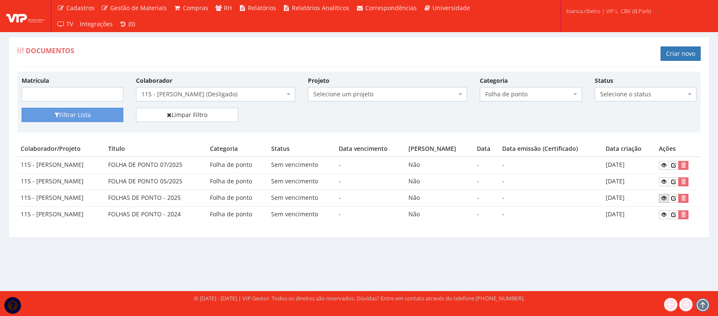
click at [663, 199] on icon at bounding box center [663, 198] width 5 height 6
click at [662, 216] on link at bounding box center [664, 214] width 10 height 9
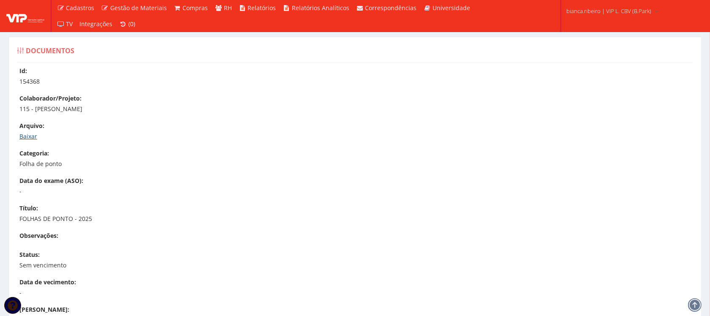
click at [30, 138] on link "Baixar" at bounding box center [28, 136] width 18 height 8
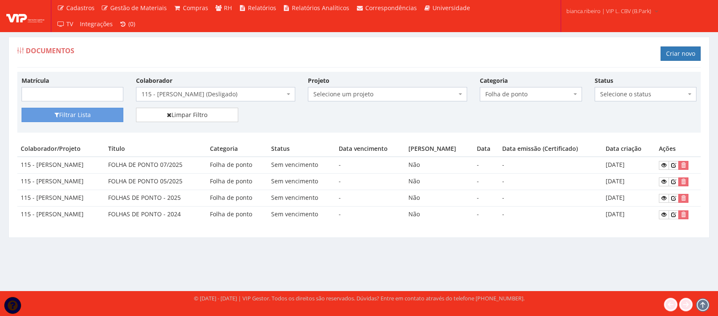
click at [387, 267] on div "Documentos Criar novo Matrícula Colaborador Selecione um colaborador 50 - [PERS…" at bounding box center [359, 156] width 718 height 270
